Goal: Transaction & Acquisition: Purchase product/service

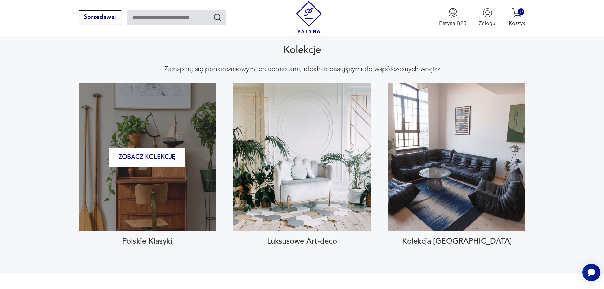
click at [181, 191] on div "Zobacz kolekcję" at bounding box center [147, 157] width 137 height 148
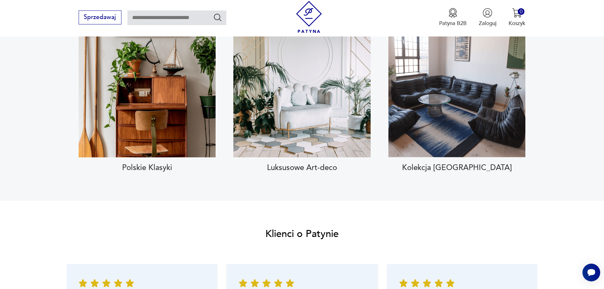
scroll to position [730, 0]
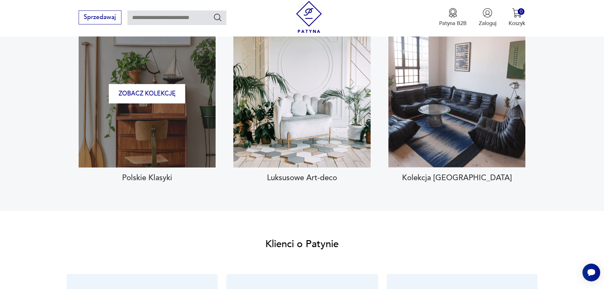
click at [127, 134] on div "Zobacz kolekcję" at bounding box center [147, 94] width 137 height 148
click at [144, 84] on button "Zobacz kolekcję" at bounding box center [147, 93] width 76 height 19
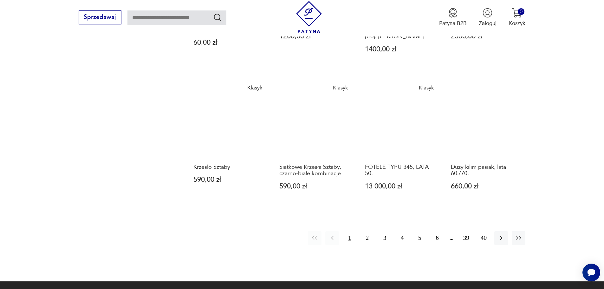
scroll to position [577, 0]
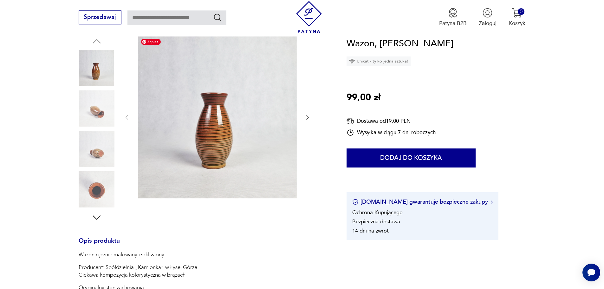
scroll to position [95, 0]
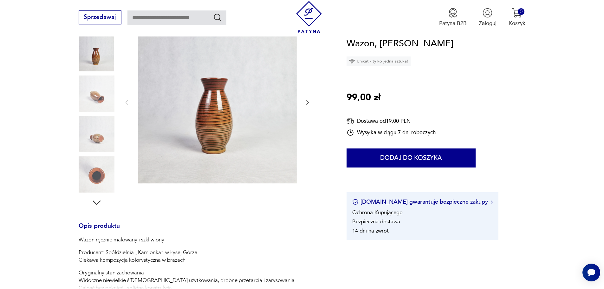
click at [96, 95] on img at bounding box center [97, 94] width 36 height 36
